Goal: Task Accomplishment & Management: Manage account settings

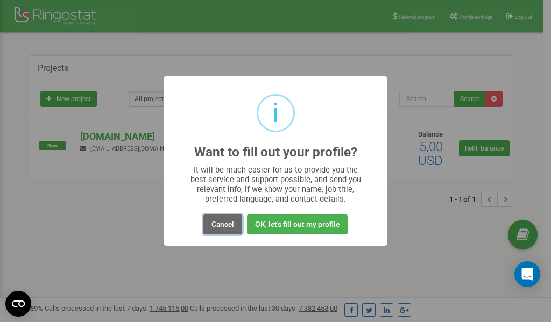
click at [225, 225] on button "Cancel" at bounding box center [222, 225] width 39 height 20
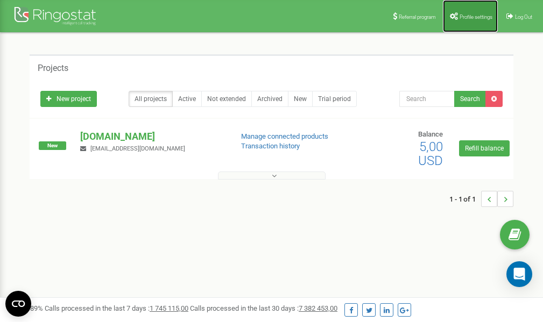
click at [472, 11] on link "Profile settings" at bounding box center [470, 16] width 55 height 32
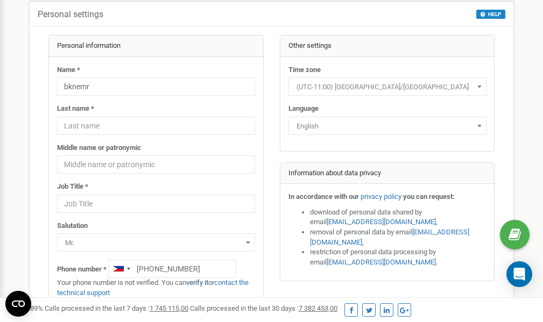
scroll to position [54, 0]
click at [200, 284] on link "verify it" at bounding box center [197, 283] width 22 height 8
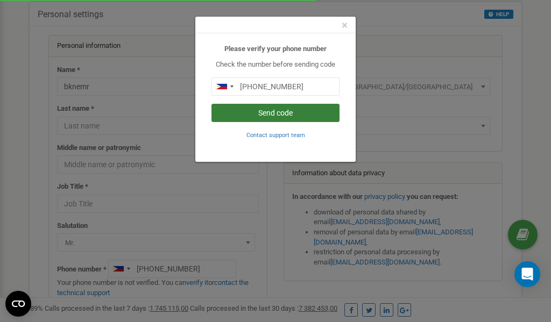
click at [273, 111] on button "Send code" at bounding box center [275, 113] width 128 height 18
